Goal: Information Seeking & Learning: Learn about a topic

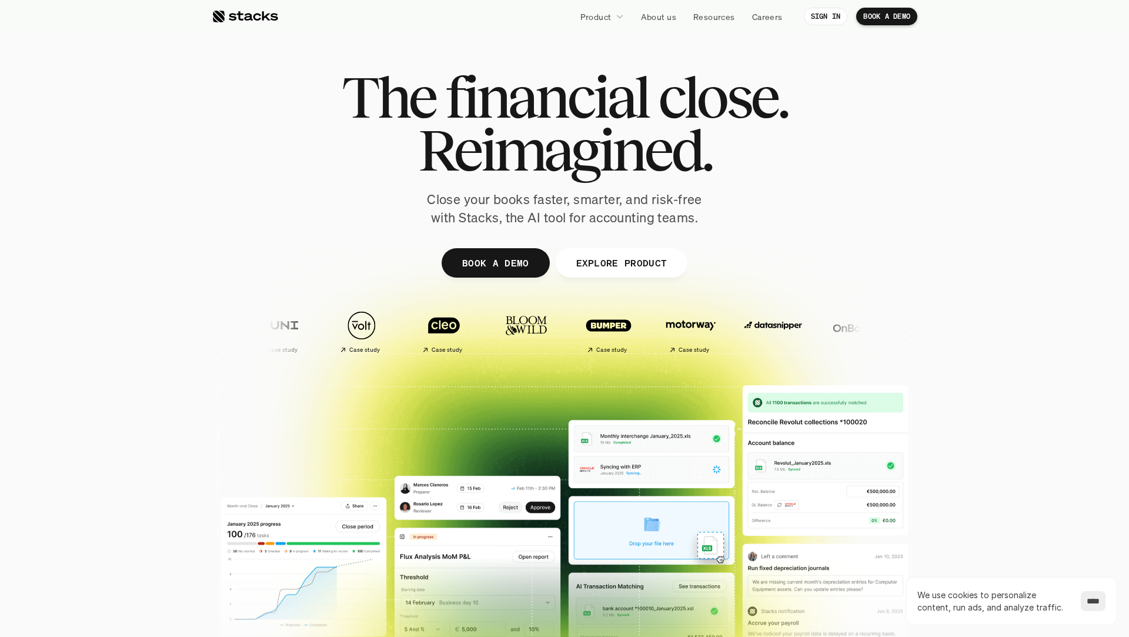
click at [378, 276] on div at bounding box center [565, 288] width 706 height 529
click at [821, 328] on img at bounding box center [855, 325] width 69 height 49
click at [843, 263] on div at bounding box center [565, 288] width 706 height 529
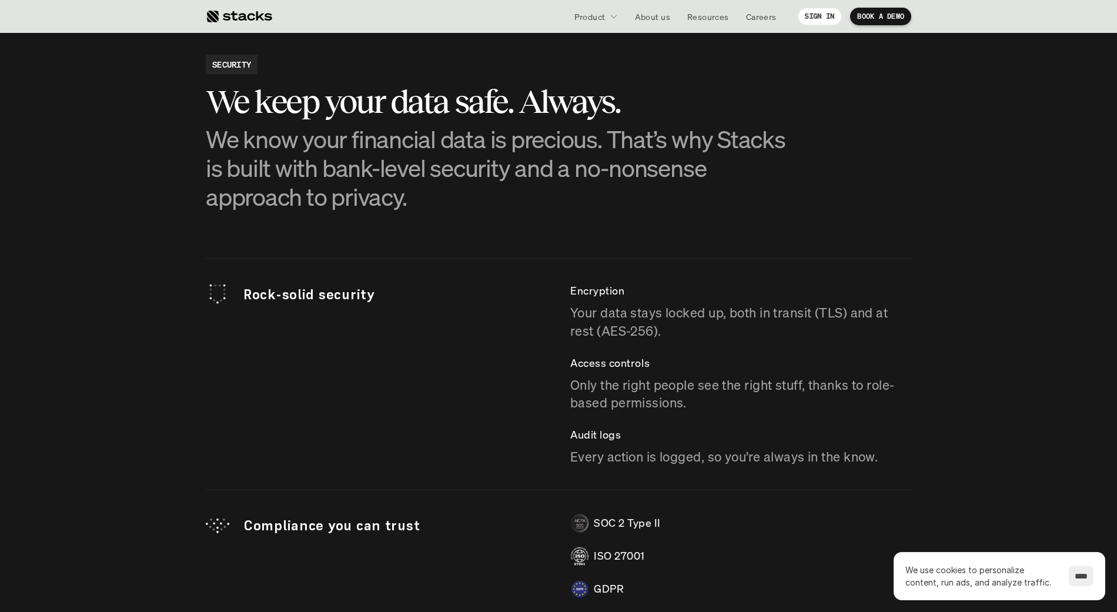
scroll to position [1673, 0]
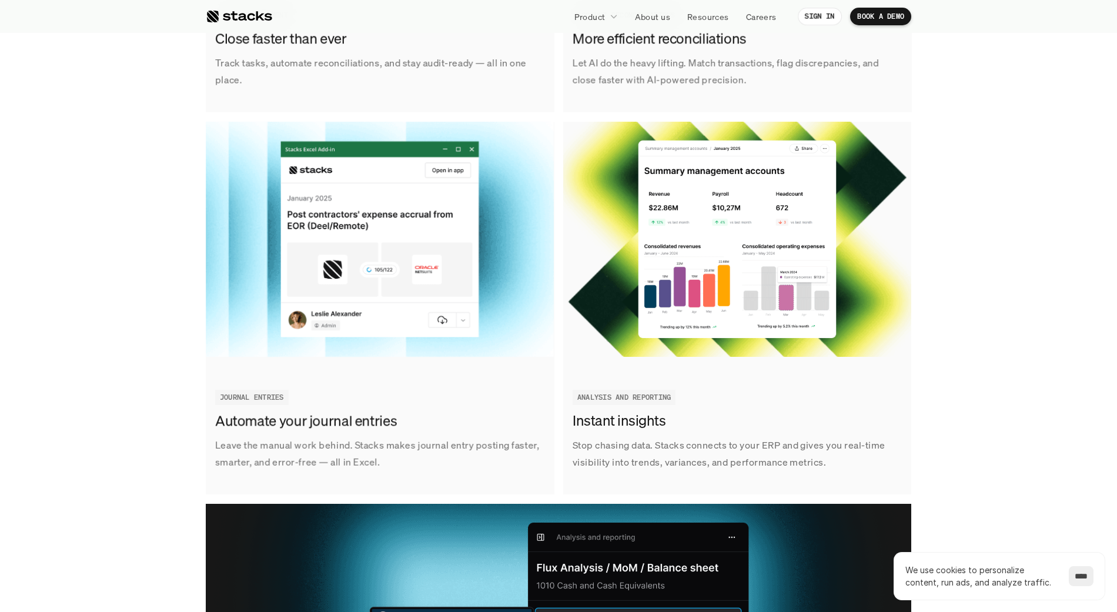
click at [167, 309] on div "Track tasks, automate reconciliations, and stay audit-ready — all in one place.…" at bounding box center [559, 307] width 1100 height 1137
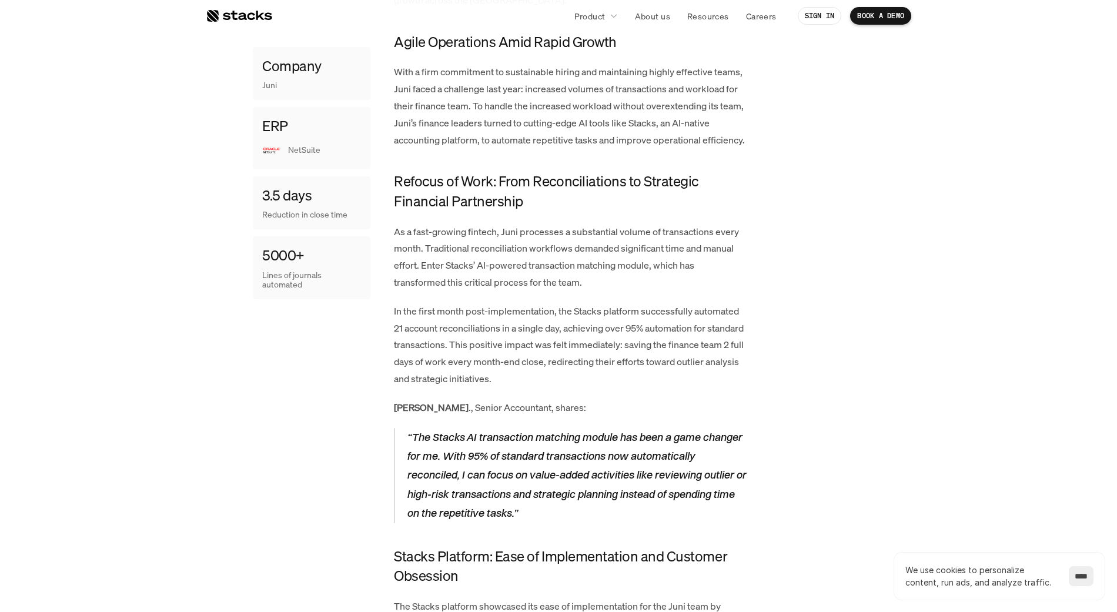
scroll to position [294, 0]
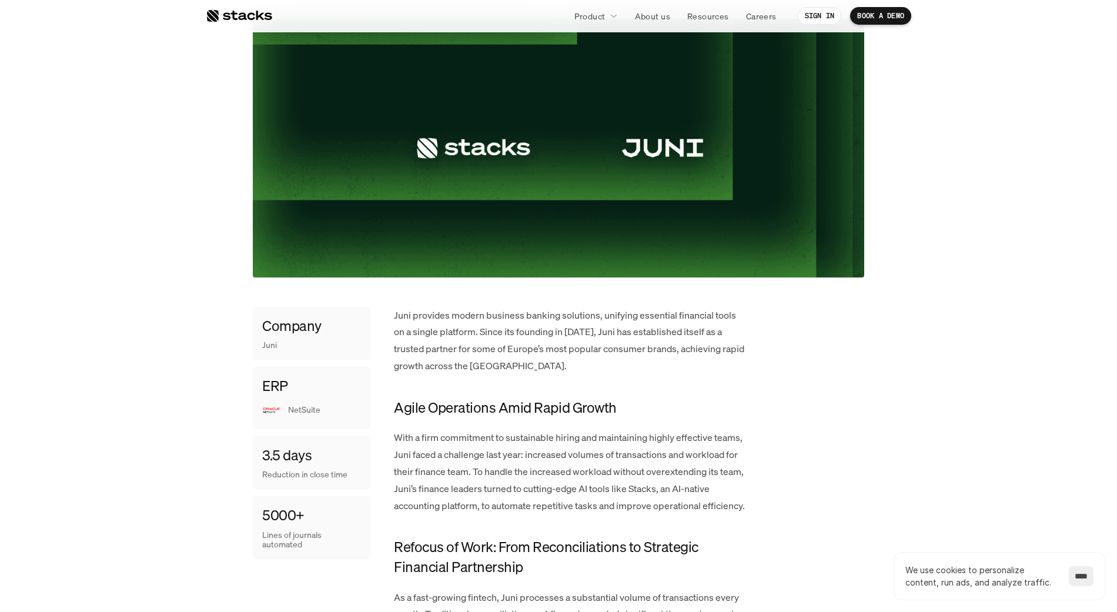
click at [405, 316] on p "Juni provides modern business banking solutions, unifying essential financial t…" at bounding box center [570, 341] width 353 height 68
copy p "Juni"
